Goal: Task Accomplishment & Management: Complete application form

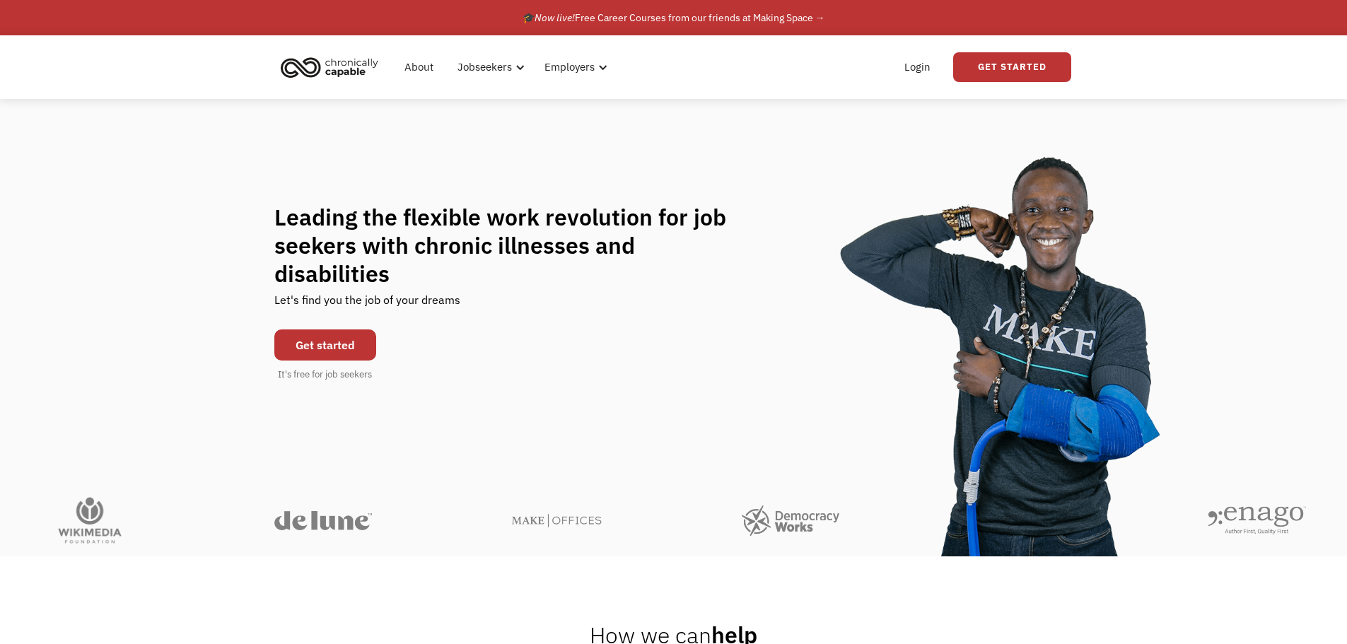
click at [326, 330] on link "Get started" at bounding box center [325, 345] width 102 height 31
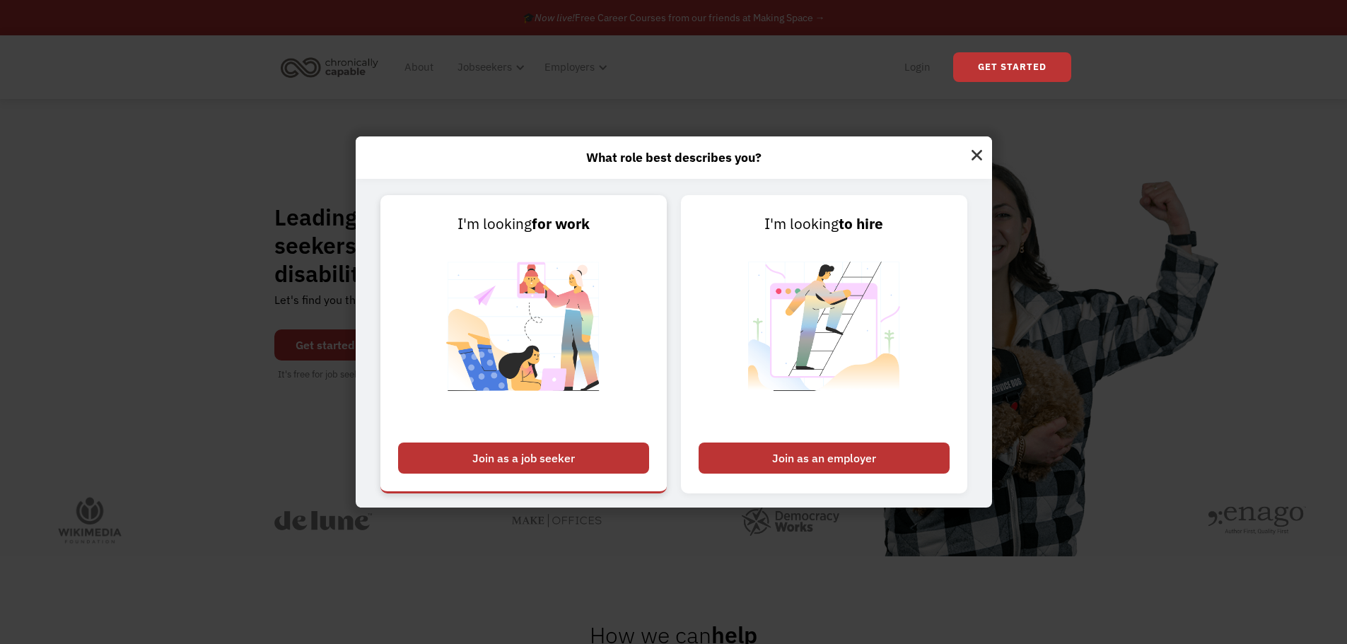
click at [555, 455] on div "Join as a job seeker" at bounding box center [523, 458] width 251 height 31
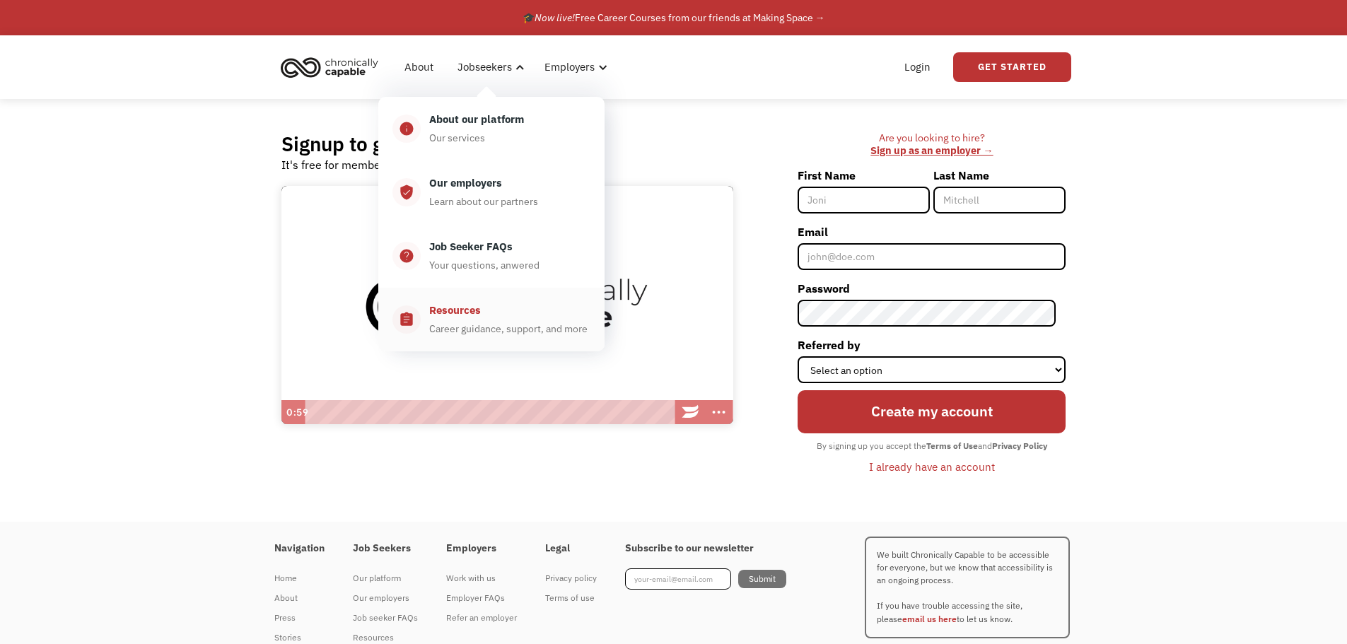
click at [457, 319] on div "Resources Career guidance, support, and more" at bounding box center [506, 319] width 170 height 35
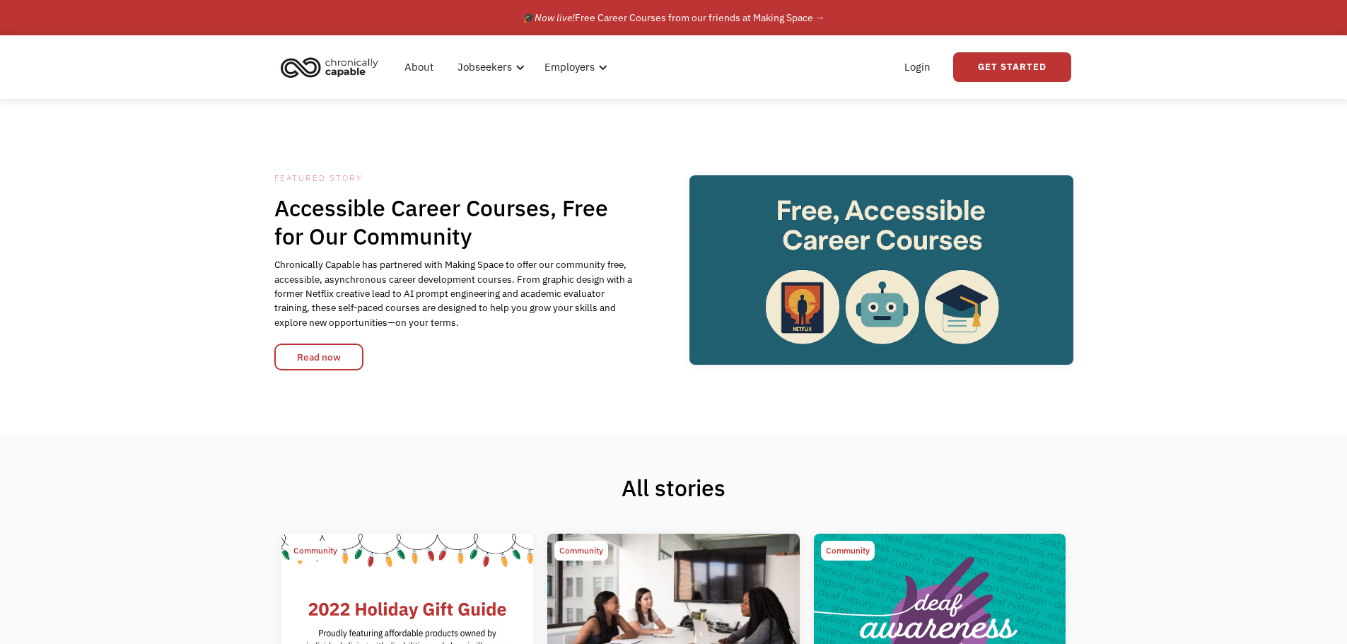
click at [91, 165] on div "Featured Story Accessible Career Courses, Free for Our Community Chronically Ca…" at bounding box center [673, 267] width 1347 height 336
